Goal: Task Accomplishment & Management: Manage account settings

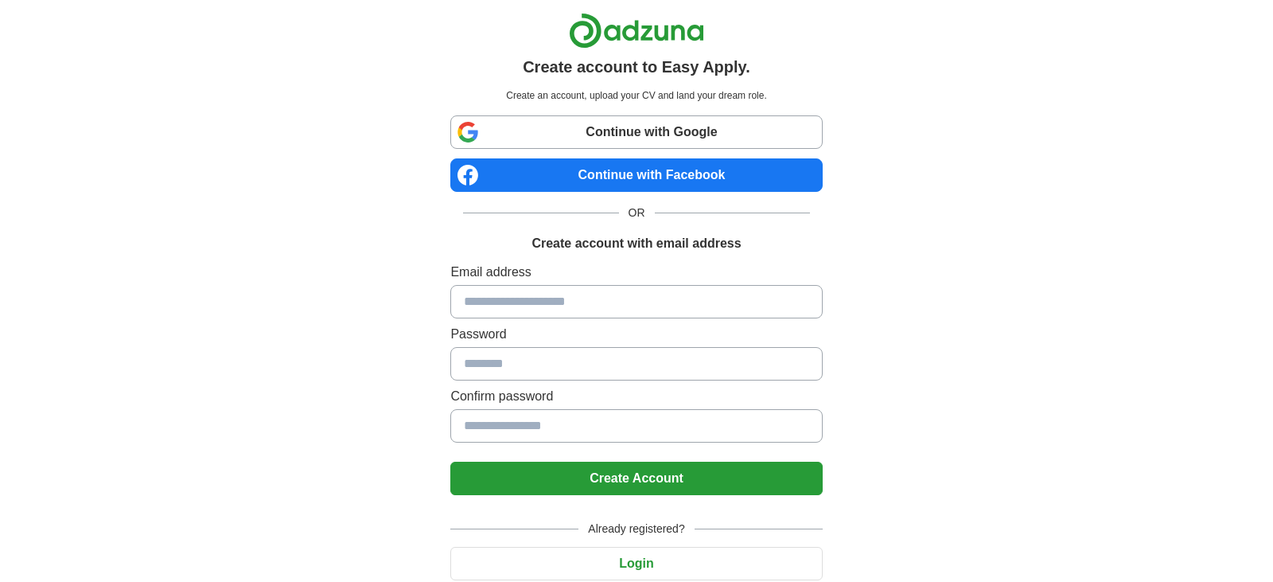
click at [595, 127] on link "Continue with Google" at bounding box center [636, 131] width 372 height 33
click at [620, 563] on button "Login" at bounding box center [636, 563] width 372 height 33
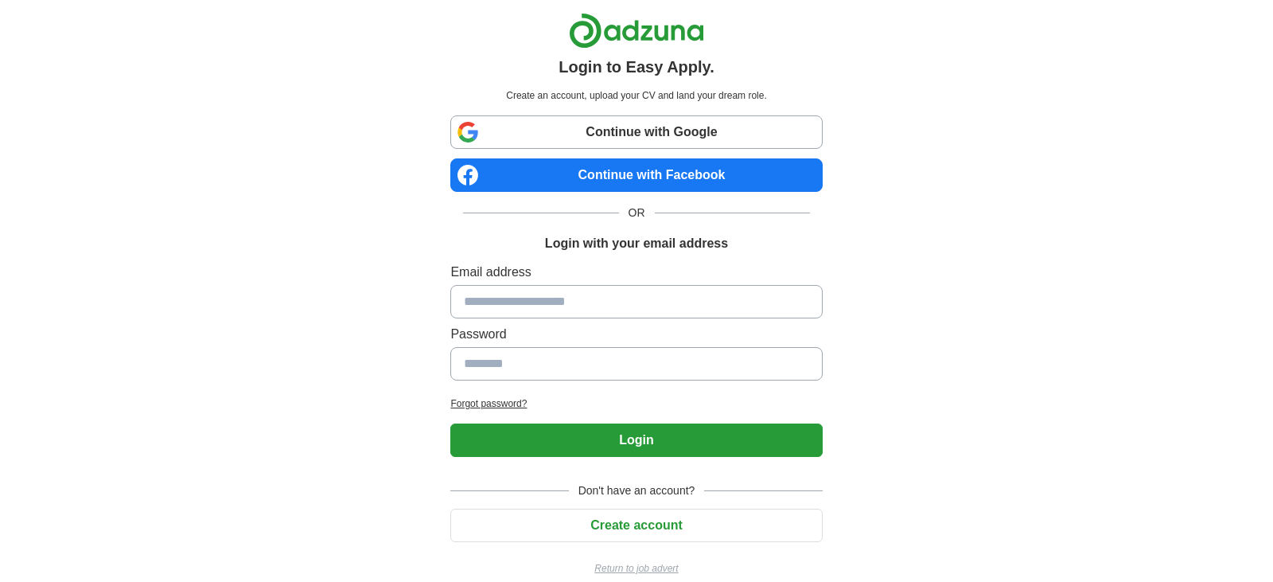
click at [618, 119] on link "Continue with Google" at bounding box center [636, 131] width 372 height 33
